Goal: Navigation & Orientation: Understand site structure

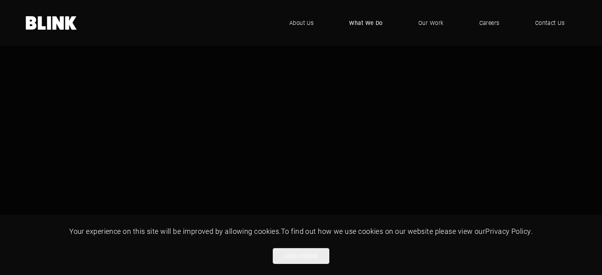
click at [370, 19] on span "What We Do" at bounding box center [366, 23] width 34 height 9
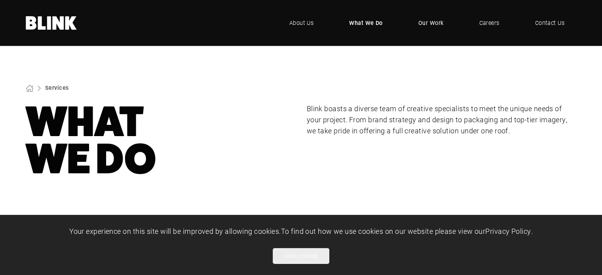
click at [434, 25] on span "Our Work" at bounding box center [430, 23] width 25 height 9
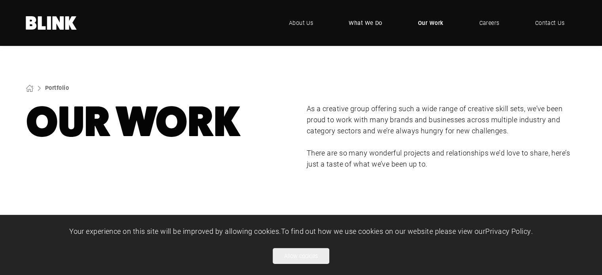
click at [376, 25] on span "What We Do" at bounding box center [366, 23] width 34 height 9
